Goal: Transaction & Acquisition: Purchase product/service

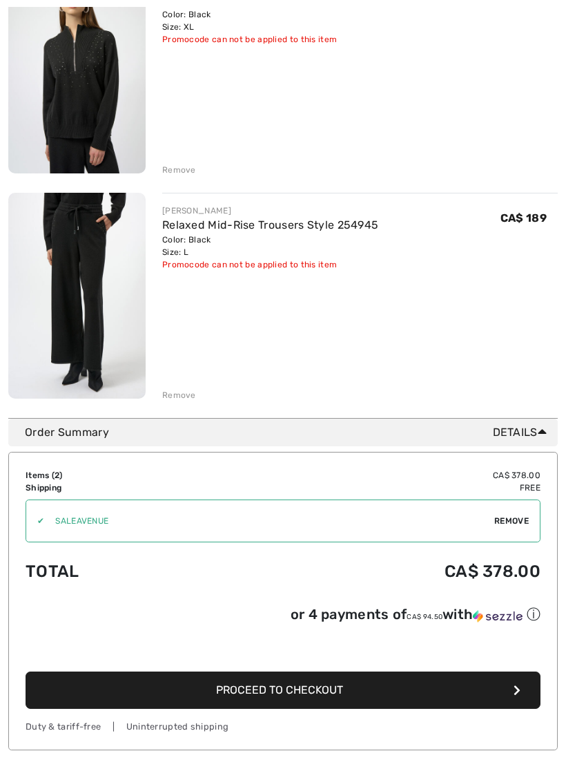
scroll to position [240, 0]
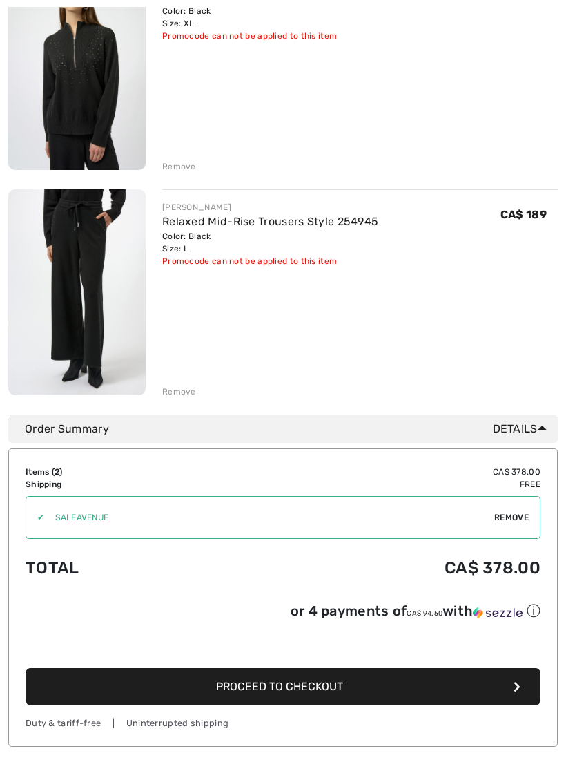
click at [220, 693] on span "Proceed to Checkout" at bounding box center [279, 686] width 127 height 13
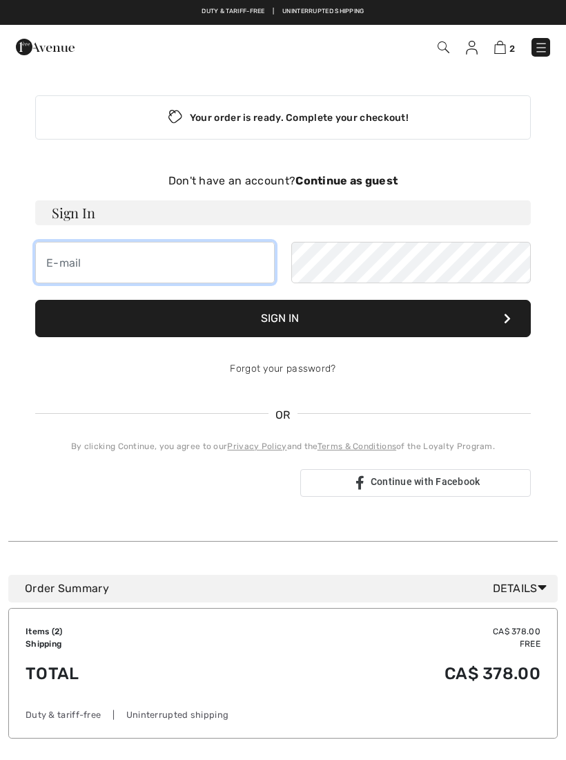
click at [66, 256] on input "email" at bounding box center [155, 262] width 240 height 41
type input "vickygibson5@icloud.com"
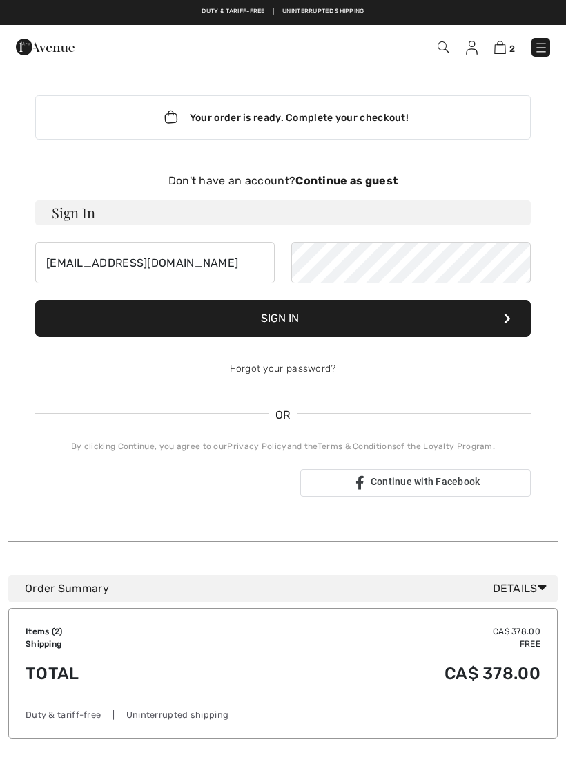
click at [232, 318] on button "Sign In" at bounding box center [283, 318] width 496 height 37
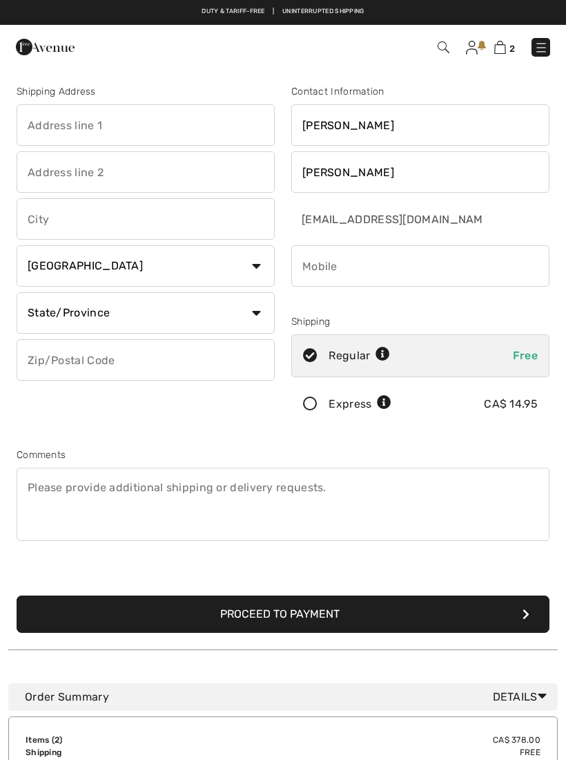
click at [53, 128] on input "text" at bounding box center [146, 124] width 258 height 41
type input "[STREET_ADDRESS][PERSON_NAME]"
type input "[GEOGRAPHIC_DATA]"
select select "ON"
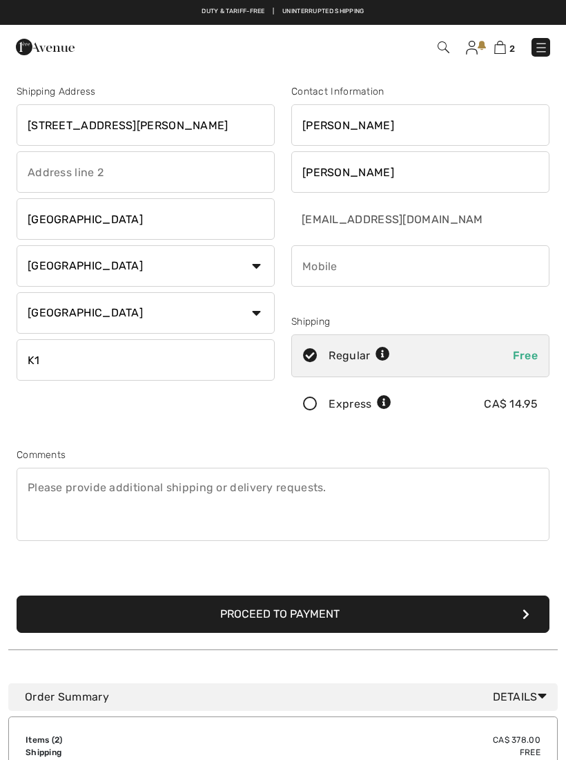
type input "K1V1P4"
click at [323, 266] on input "phone" at bounding box center [420, 265] width 258 height 41
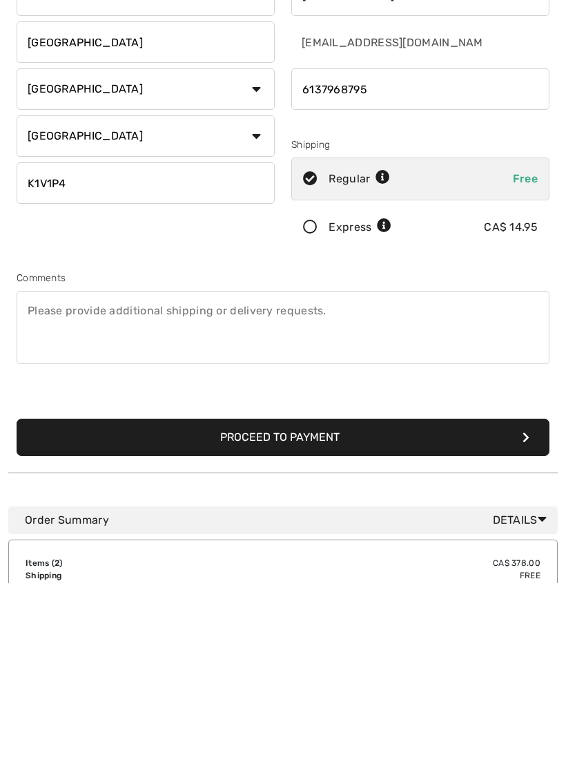
type input "6137968795"
click at [177, 595] on button "Proceed to Payment" at bounding box center [283, 613] width 533 height 37
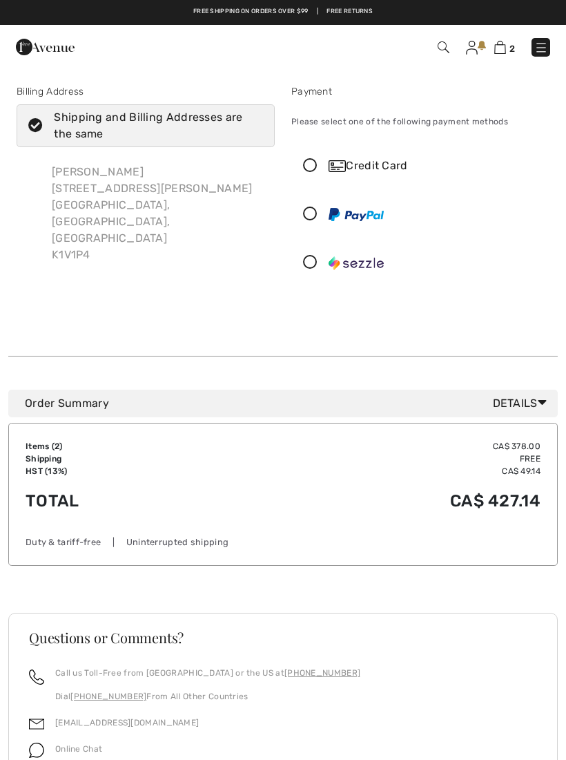
click at [312, 175] on div "Credit Card" at bounding box center [420, 165] width 257 height 41
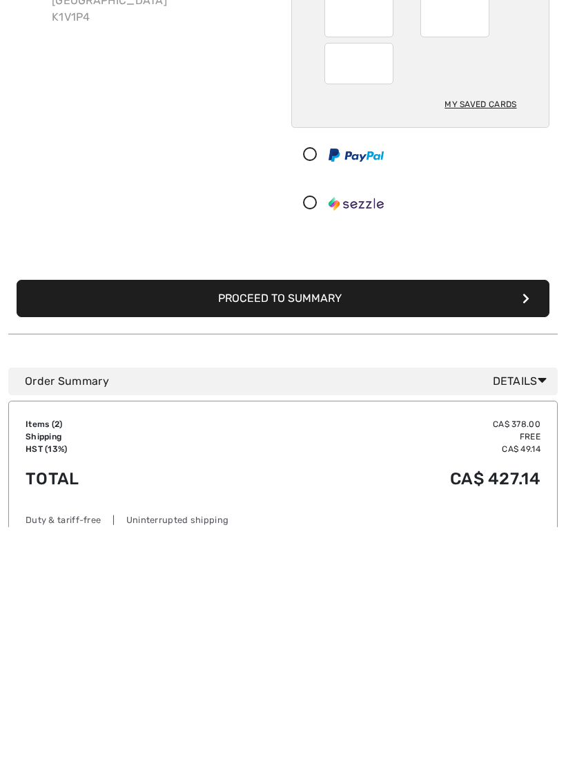
scroll to position [6, 0]
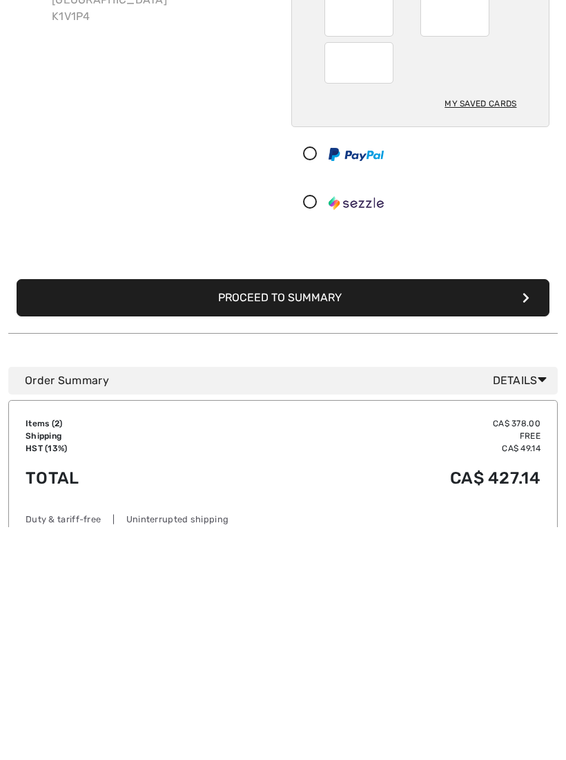
click at [224, 512] on button "Proceed to Summary" at bounding box center [283, 530] width 533 height 37
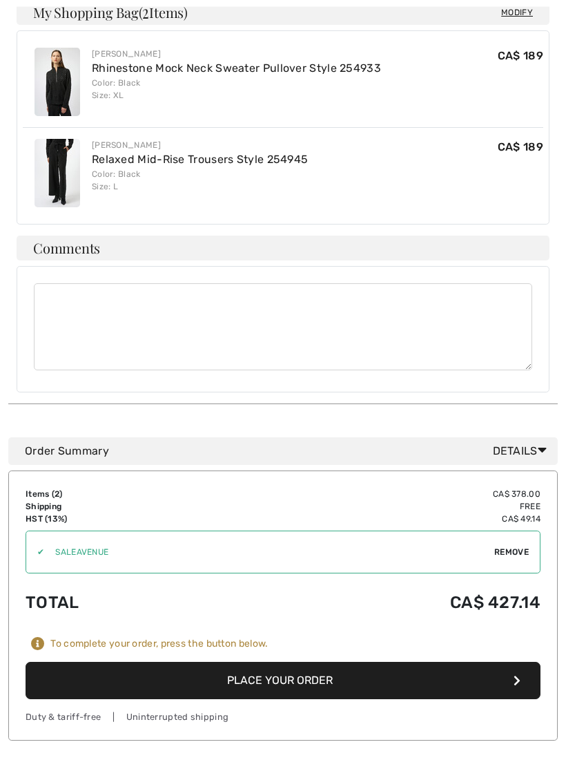
scroll to position [794, 0]
click at [211, 662] on button "Place Your Order" at bounding box center [283, 680] width 515 height 37
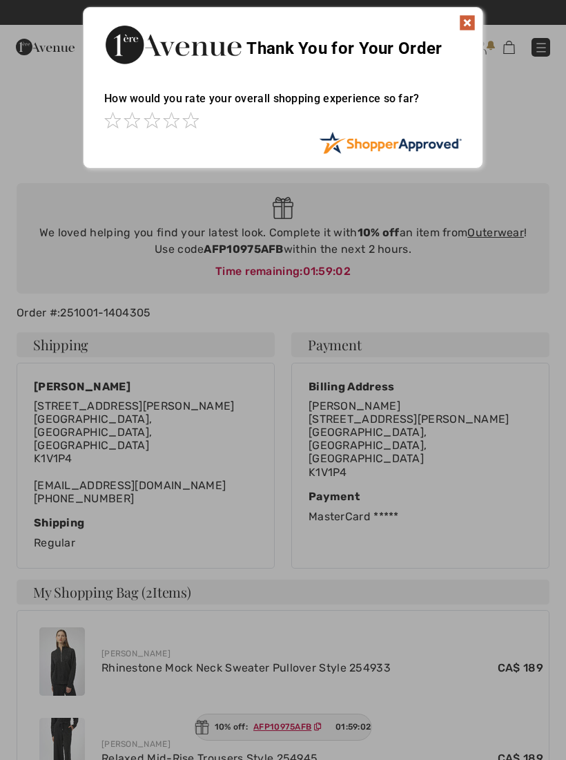
click at [468, 28] on img at bounding box center [467, 23] width 17 height 17
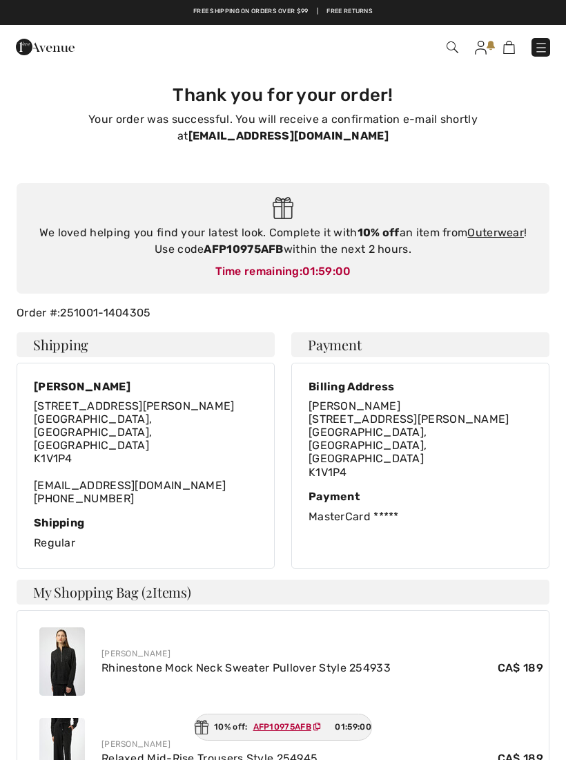
click at [479, 52] on img at bounding box center [481, 48] width 12 height 14
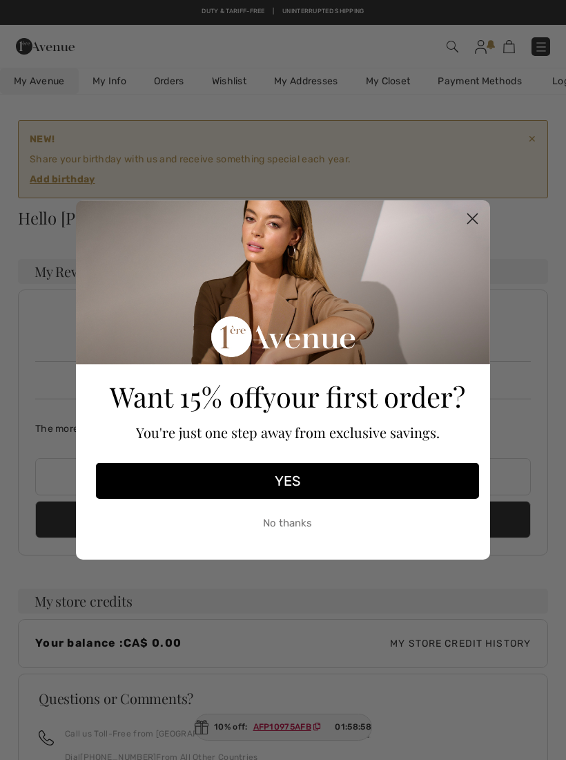
click at [279, 531] on button "No thanks" at bounding box center [287, 523] width 383 height 35
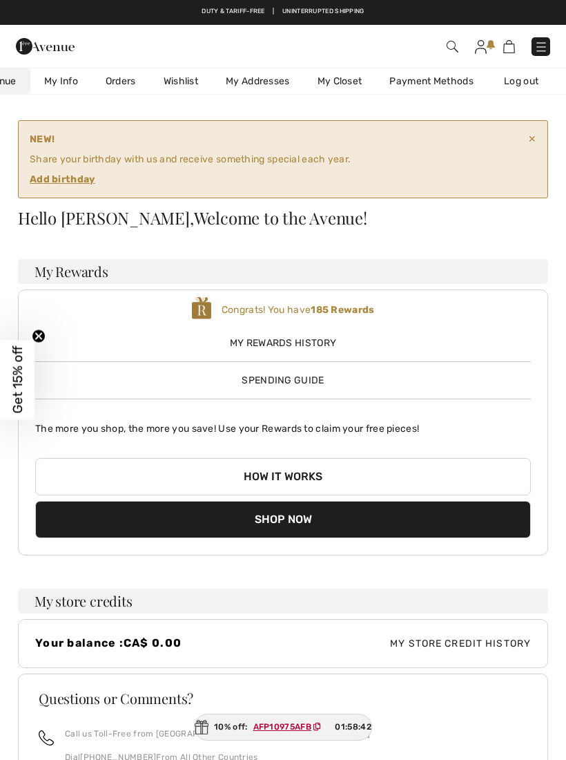
scroll to position [0, 54]
click at [521, 83] on link "Log out" at bounding box center [528, 81] width 76 height 26
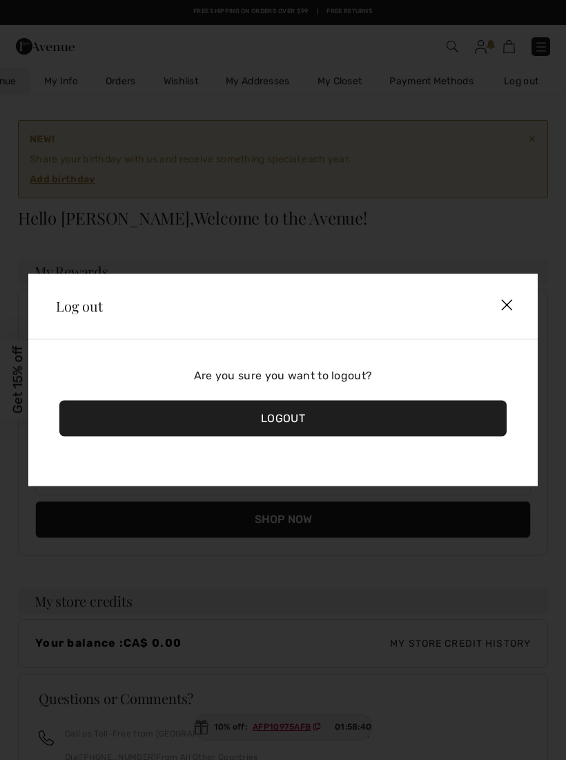
click at [258, 419] on div "Logout" at bounding box center [283, 419] width 448 height 36
